Goal: Information Seeking & Learning: Learn about a topic

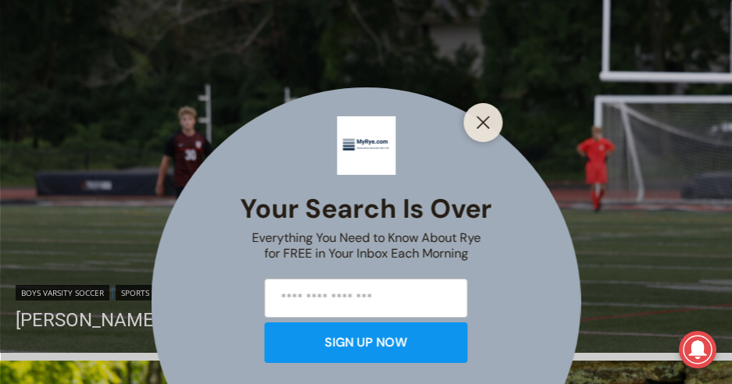
scroll to position [1062, 0]
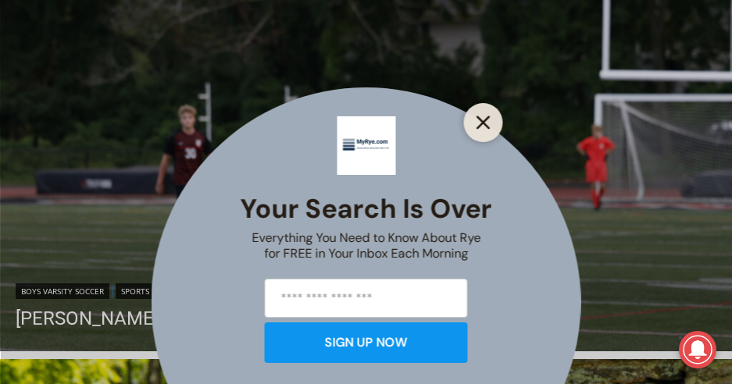
click at [478, 119] on icon "Close" at bounding box center [483, 123] width 14 height 14
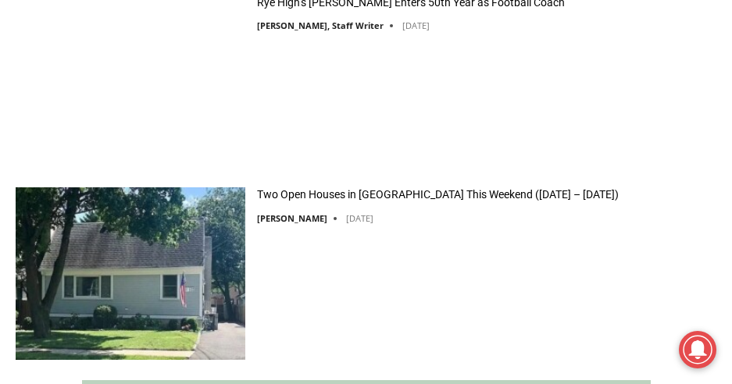
scroll to position [2249, 0]
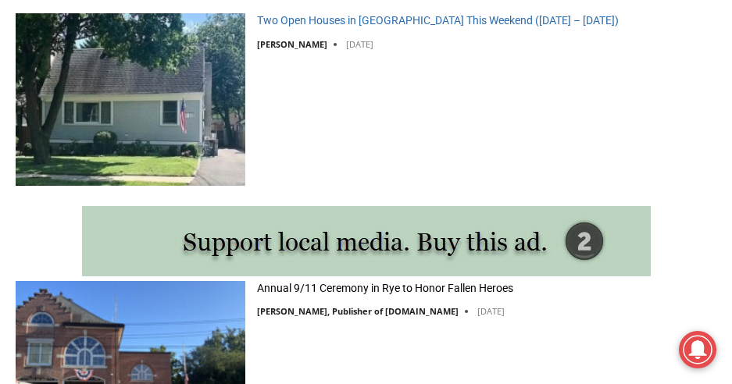
click at [297, 22] on link "Two Open Houses in [GEOGRAPHIC_DATA] This Weekend ([DATE] – [DATE])" at bounding box center [438, 20] width 362 height 14
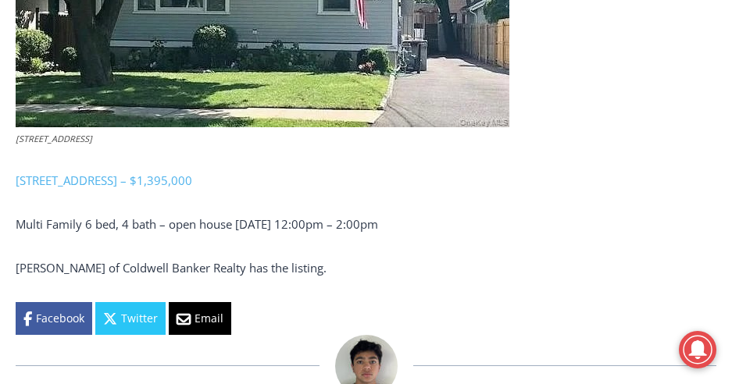
scroll to position [1581, 0]
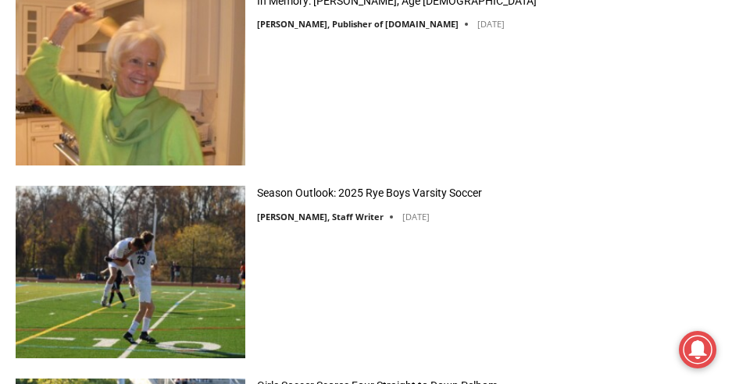
scroll to position [3257, 0]
